Goal: Task Accomplishment & Management: Use online tool/utility

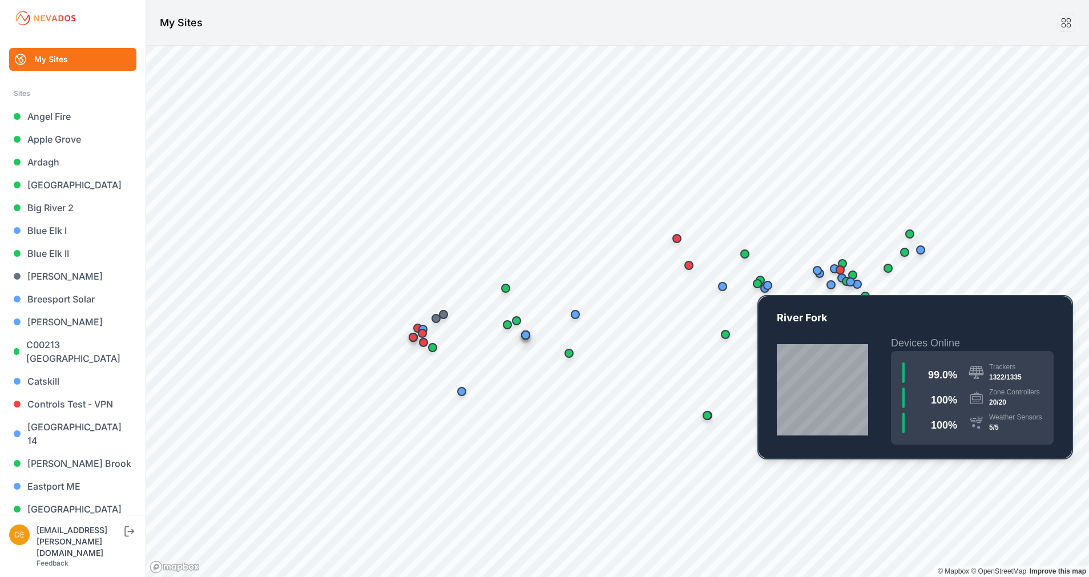
click at [748, 286] on div "Map marker" at bounding box center [757, 283] width 23 height 23
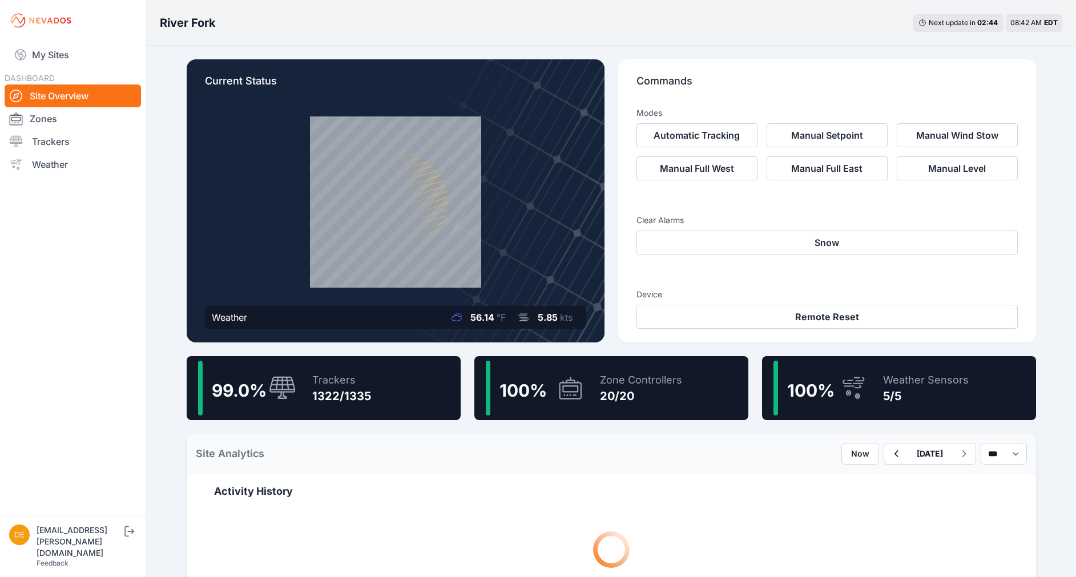
click at [364, 391] on div "1322/1335" at bounding box center [341, 396] width 59 height 16
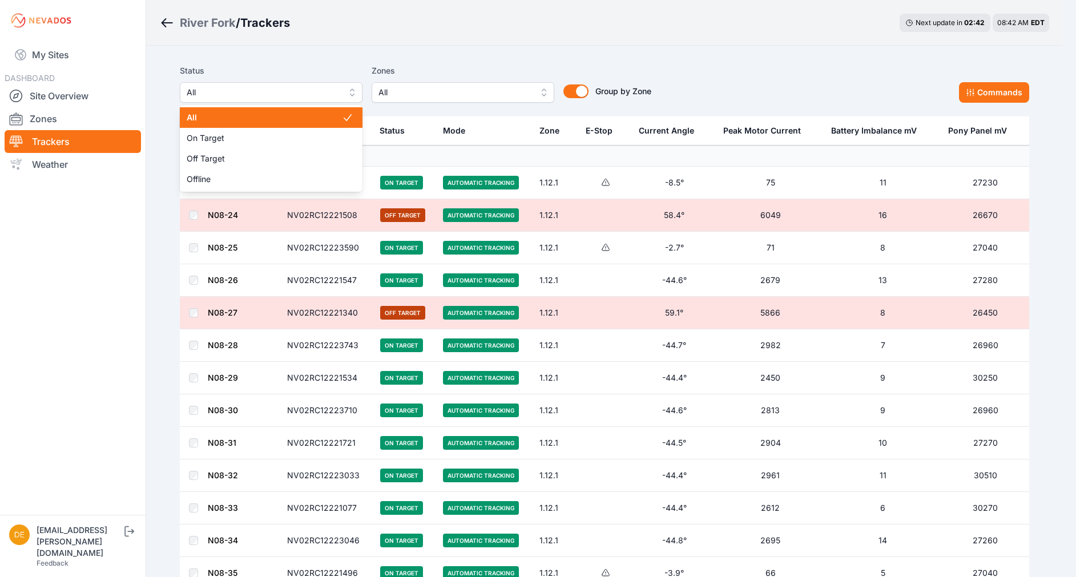
click at [241, 94] on span "All" at bounding box center [263, 93] width 153 height 14
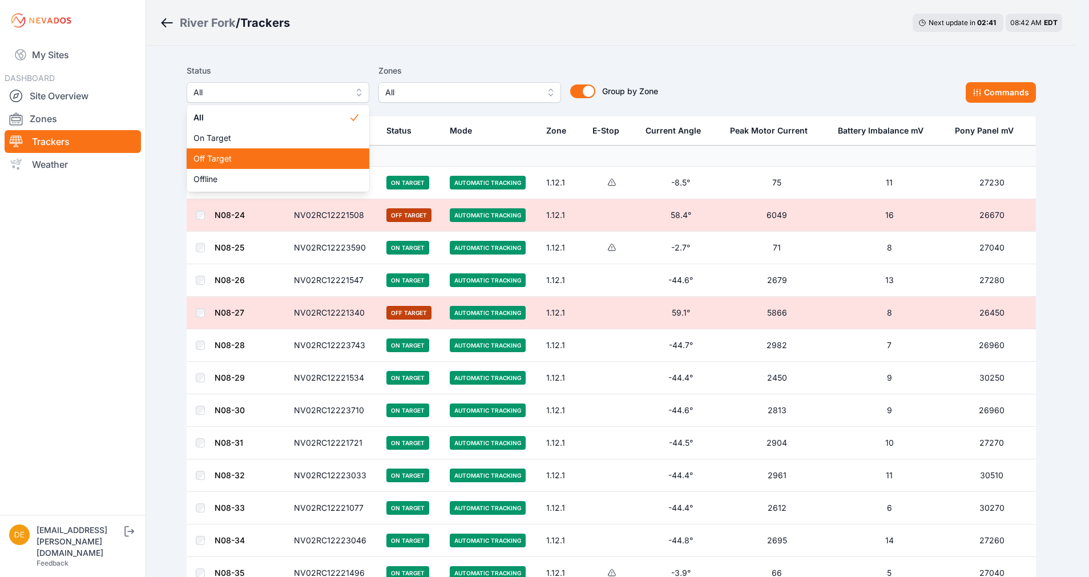
click at [264, 164] on span "Off Target" at bounding box center [270, 158] width 155 height 11
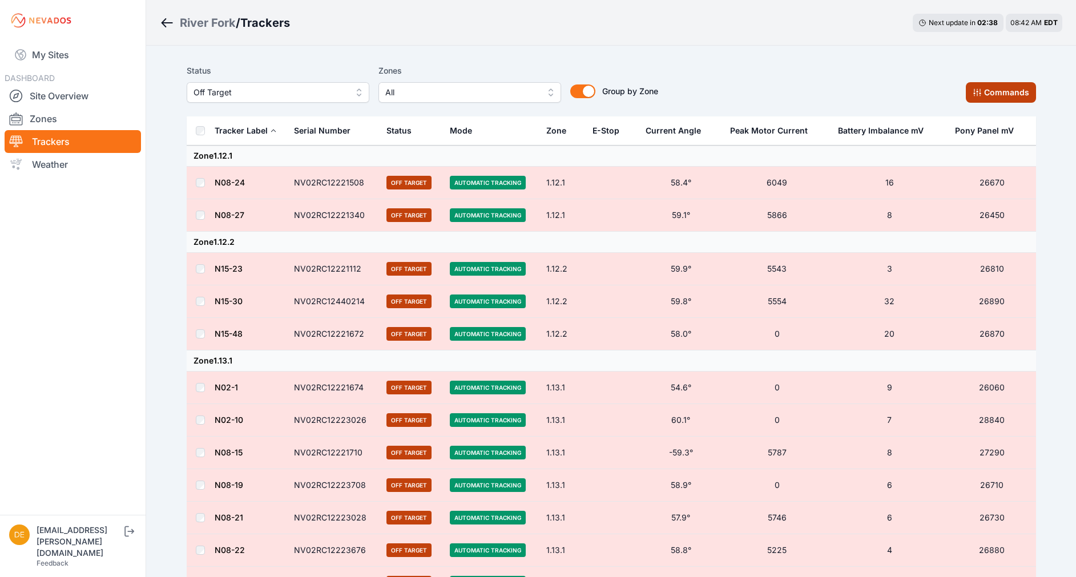
click at [983, 87] on button "Commands" at bounding box center [1001, 92] width 70 height 21
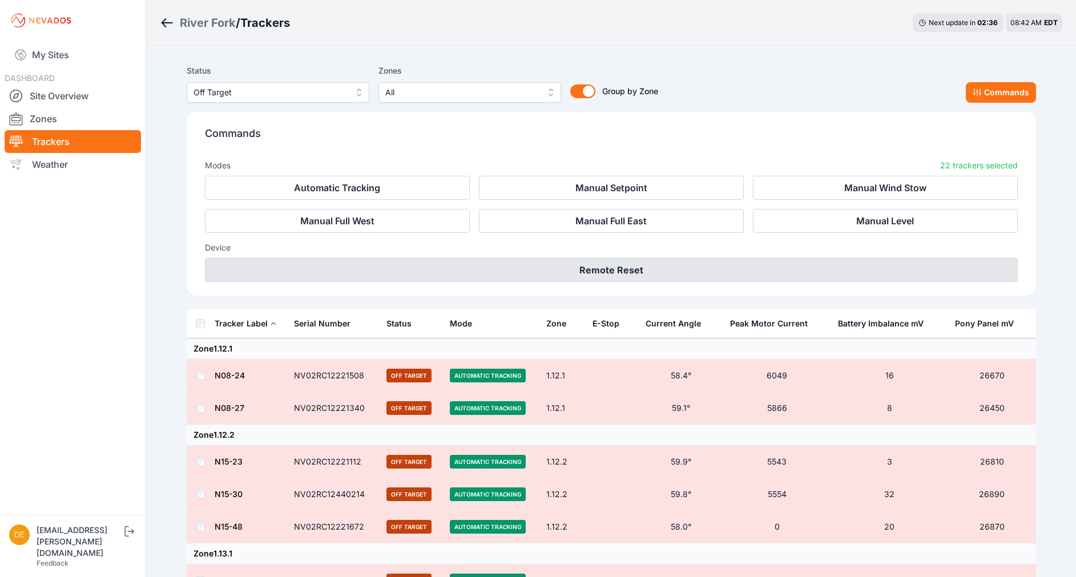
click at [588, 269] on button "Remote Reset" at bounding box center [611, 270] width 813 height 24
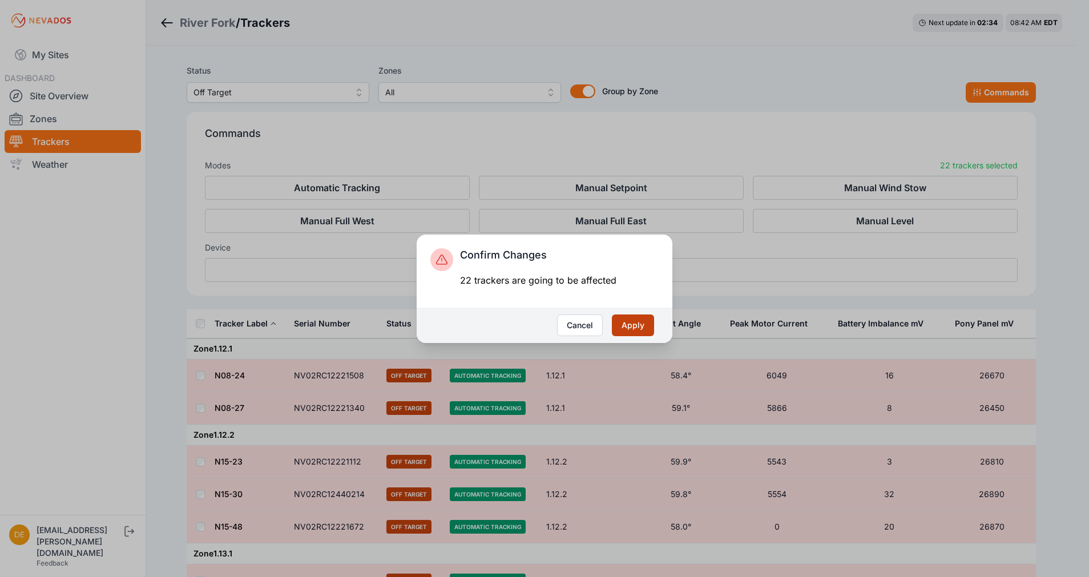
click at [634, 327] on button "Apply" at bounding box center [633, 325] width 42 height 22
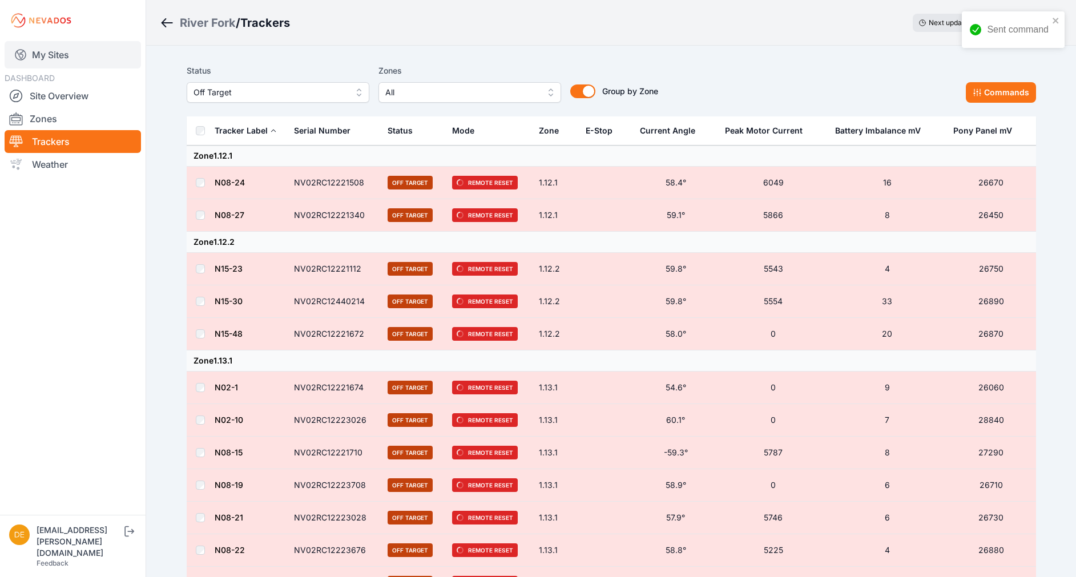
click at [31, 46] on link "My Sites" at bounding box center [73, 54] width 136 height 27
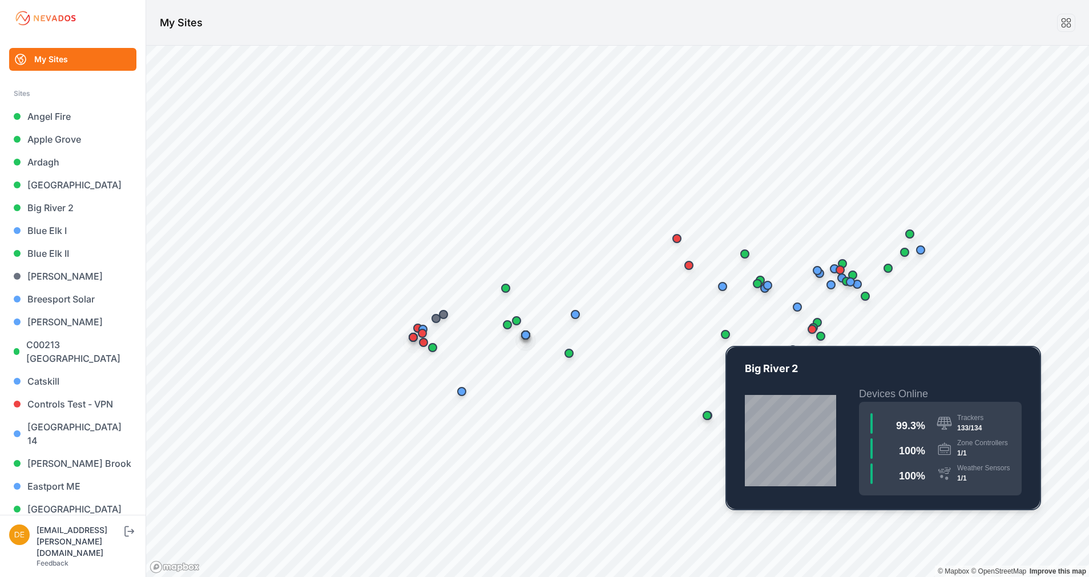
click at [720, 339] on div "Map marker" at bounding box center [725, 334] width 23 height 23
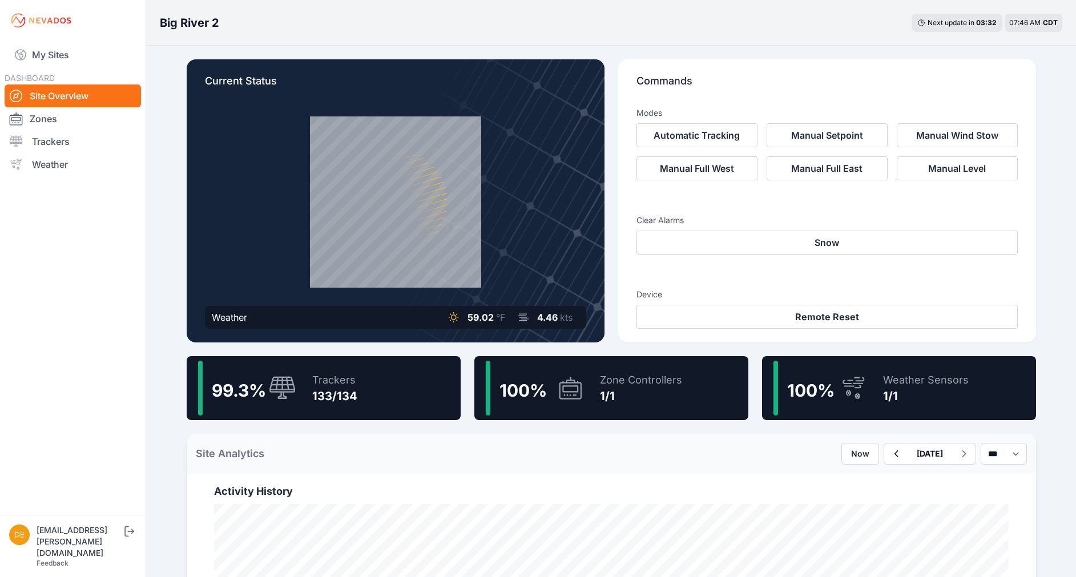
click at [291, 412] on div "99.3 %" at bounding box center [247, 388] width 98 height 55
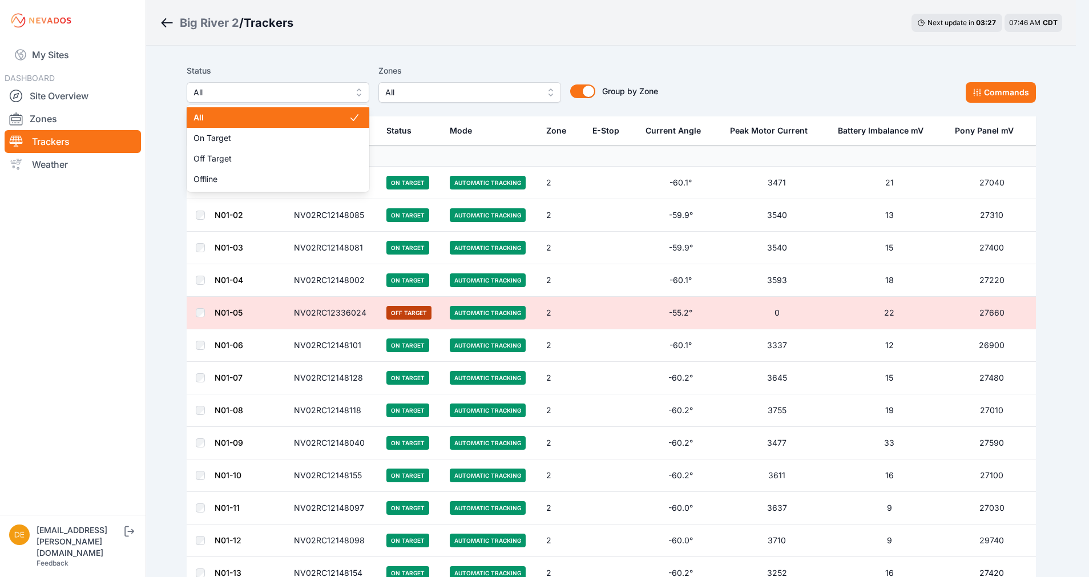
click at [257, 85] on button "All" at bounding box center [278, 92] width 183 height 21
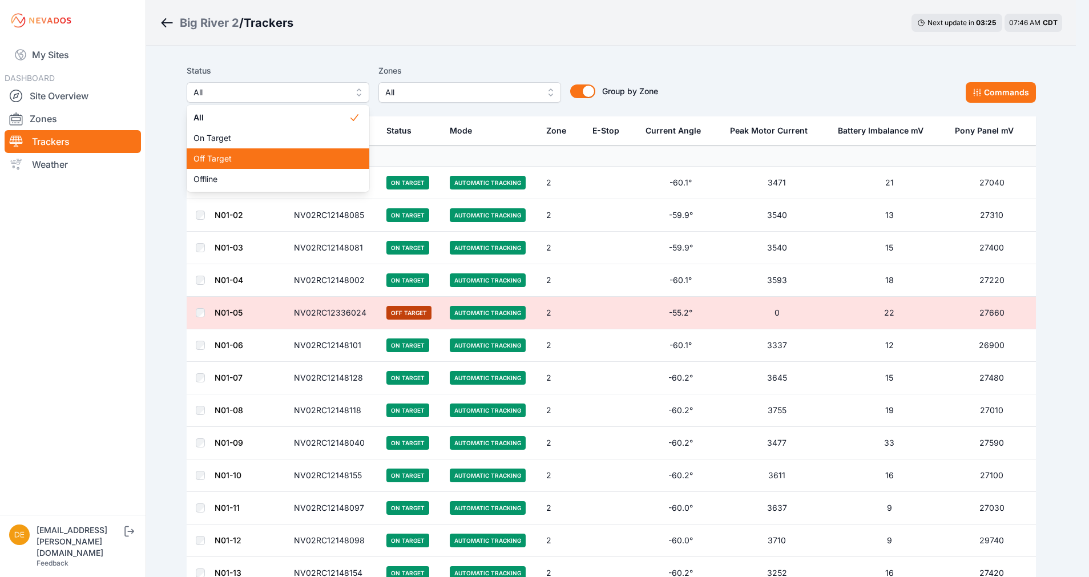
drag, startPoint x: 217, startPoint y: 146, endPoint x: 227, endPoint y: 152, distance: 12.3
click at [227, 152] on div "All On Target Off Target Offline" at bounding box center [278, 148] width 183 height 87
click at [227, 152] on div "Off Target" at bounding box center [278, 158] width 183 height 21
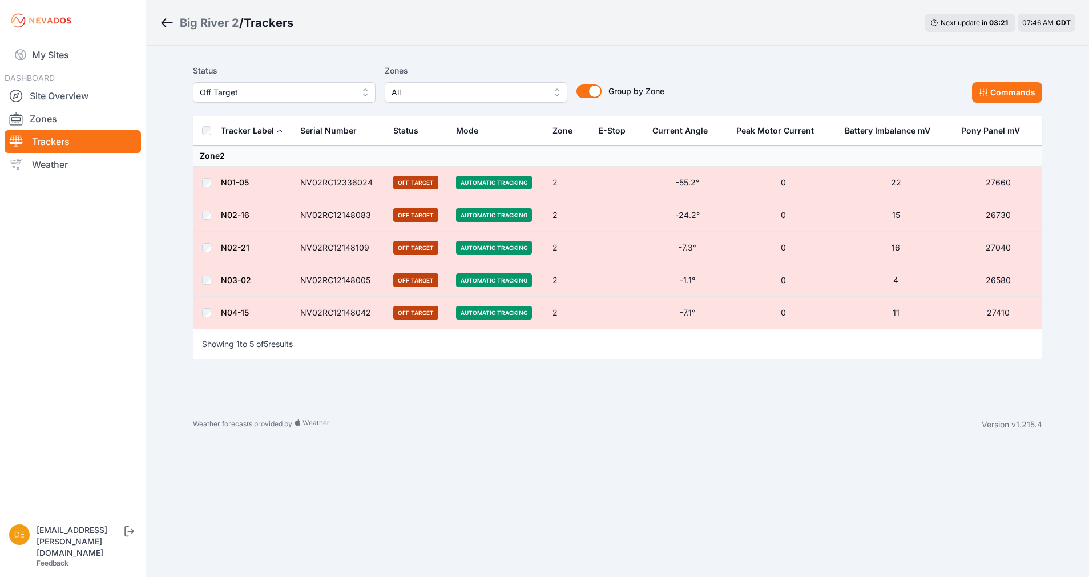
click at [1013, 79] on div "Status Off Target Zones All Group by Zone Group by Zone Commands" at bounding box center [617, 83] width 849 height 39
click at [1013, 87] on button "Commands" at bounding box center [1007, 92] width 70 height 21
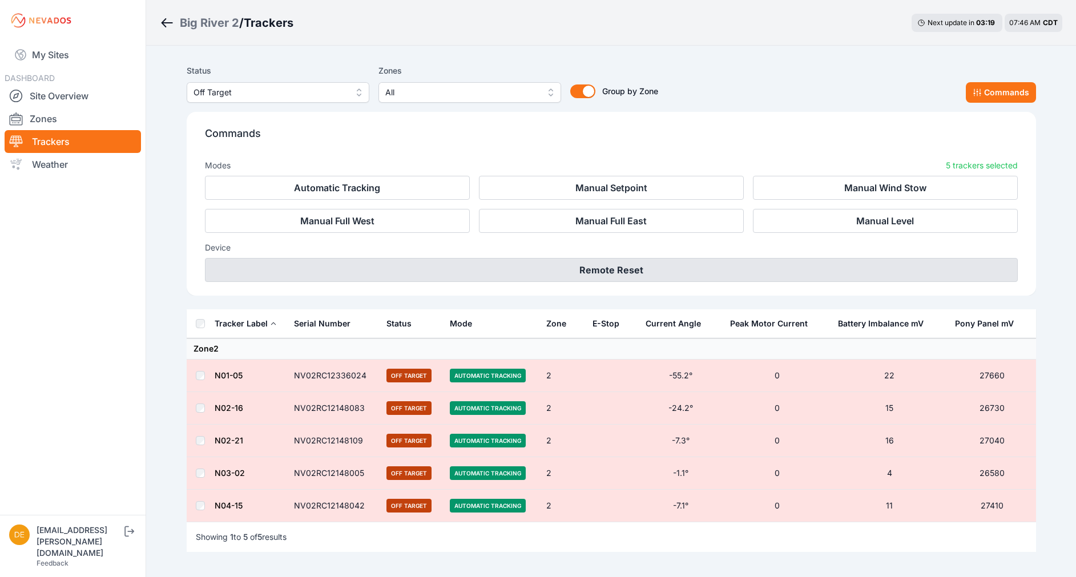
click at [619, 269] on button "Remote Reset" at bounding box center [611, 270] width 813 height 24
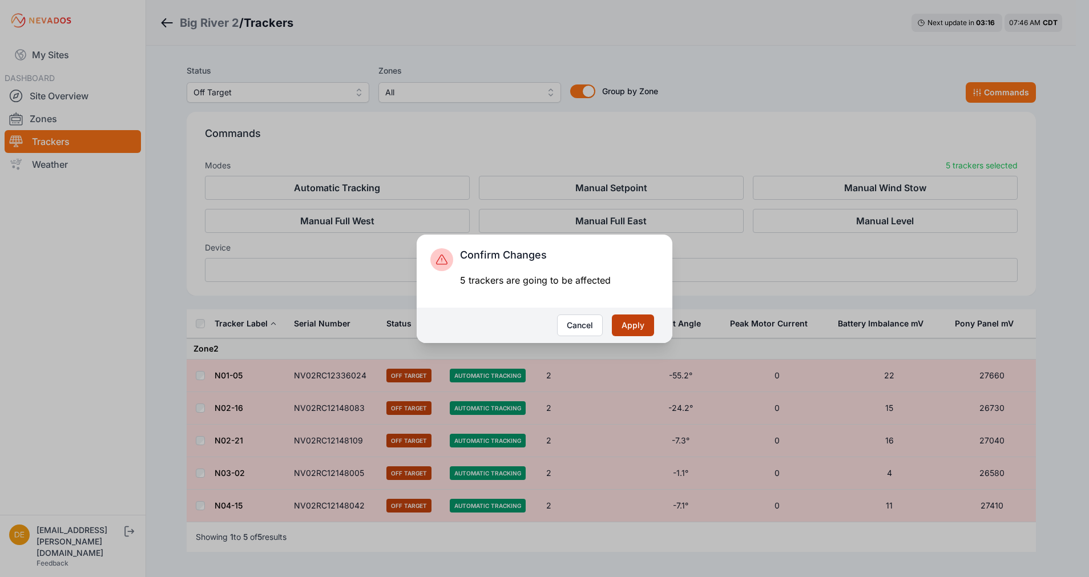
click at [628, 318] on button "Apply" at bounding box center [633, 325] width 42 height 22
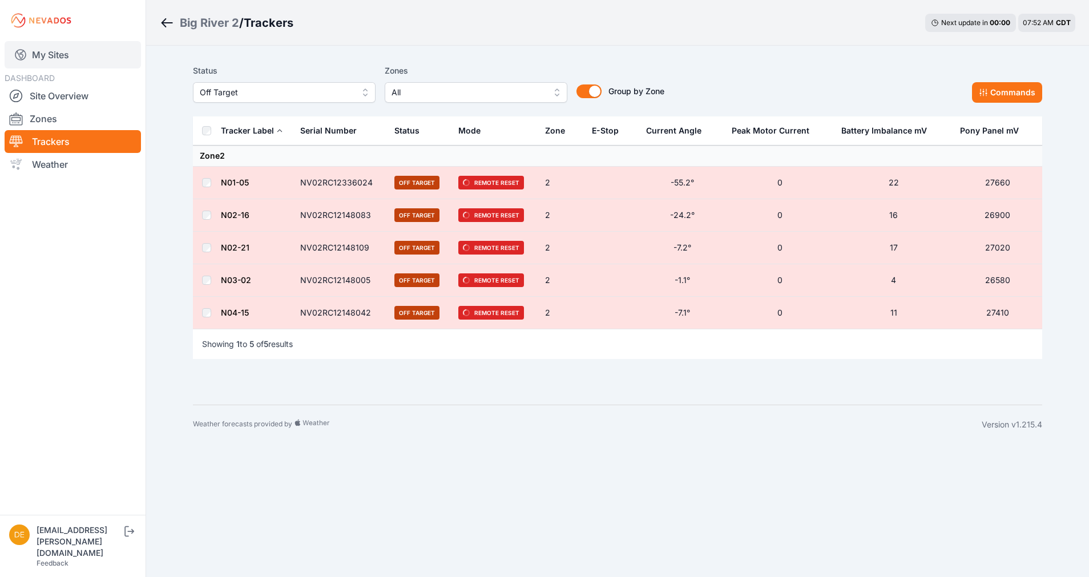
click at [62, 54] on link "My Sites" at bounding box center [73, 54] width 136 height 27
